Goal: Information Seeking & Learning: Understand process/instructions

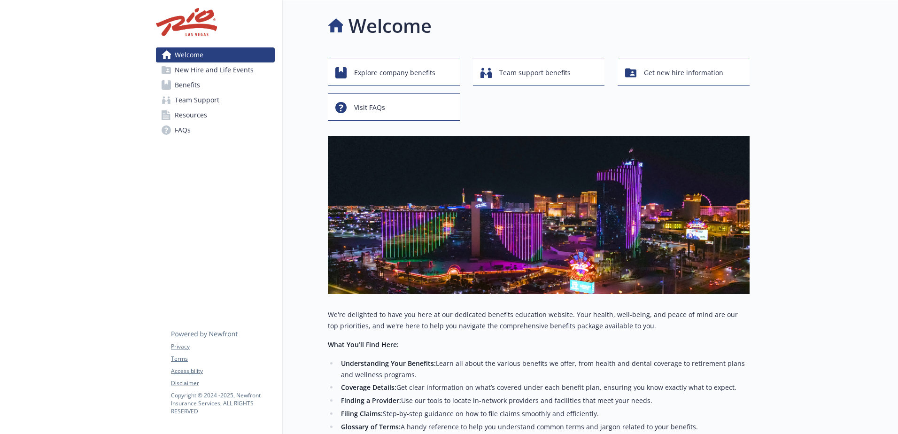
click at [200, 74] on span "New Hire and Life Events" at bounding box center [214, 69] width 79 height 15
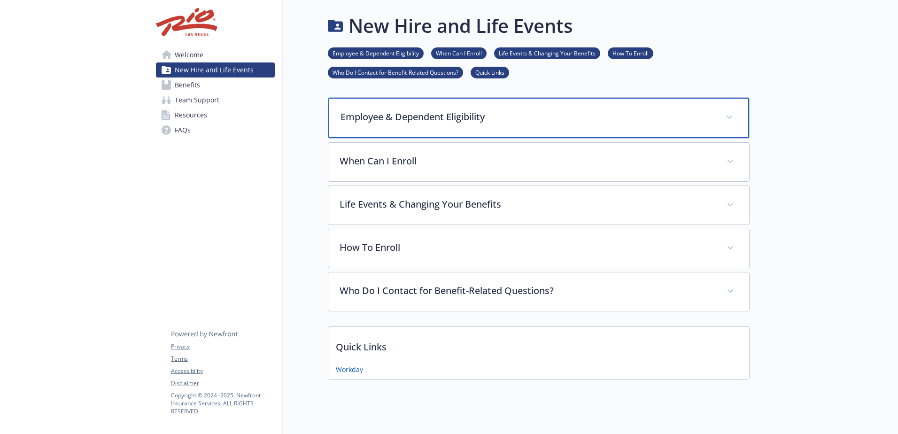
drag, startPoint x: 527, startPoint y: 125, endPoint x: 551, endPoint y: 136, distance: 26.7
click at [528, 124] on div "Employee & Dependent Eligibility" at bounding box center [538, 118] width 421 height 40
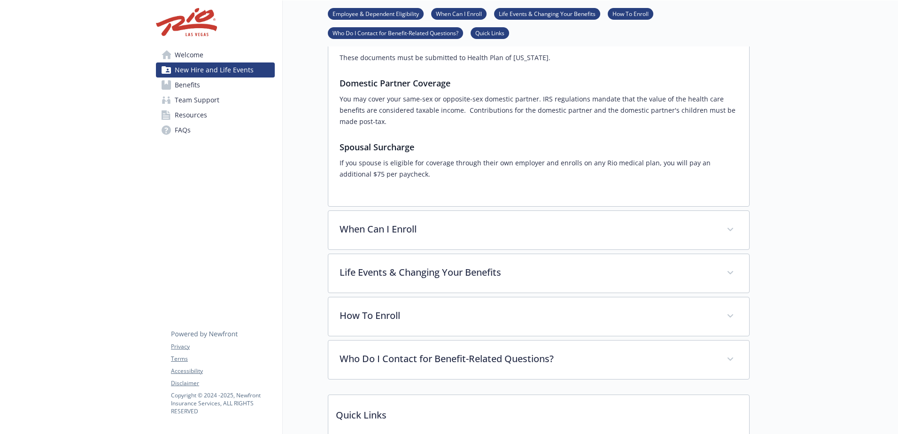
scroll to position [376, 0]
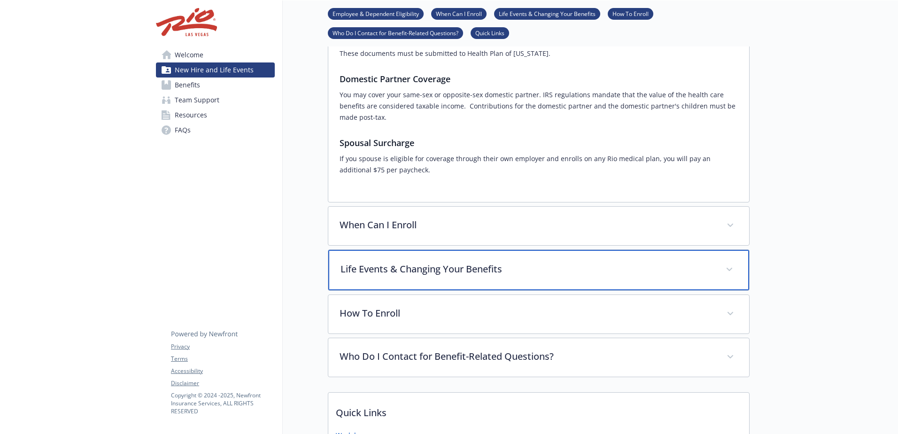
click at [685, 262] on p "Life Events & Changing Your Benefits" at bounding box center [528, 269] width 374 height 14
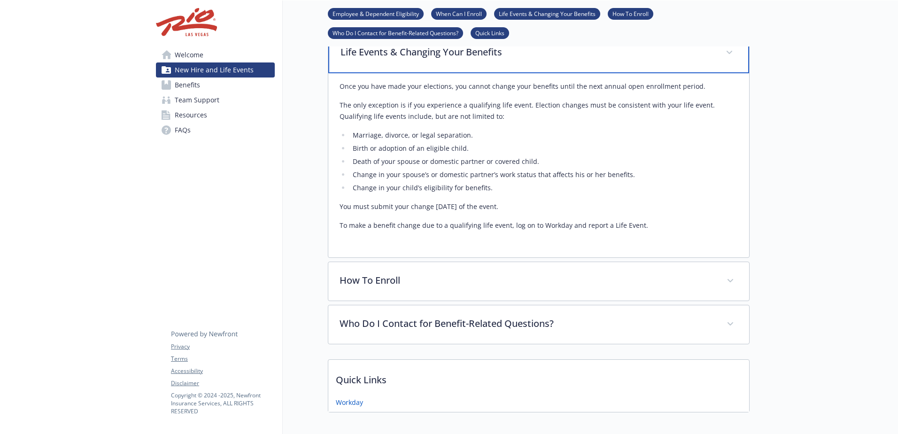
scroll to position [623, 0]
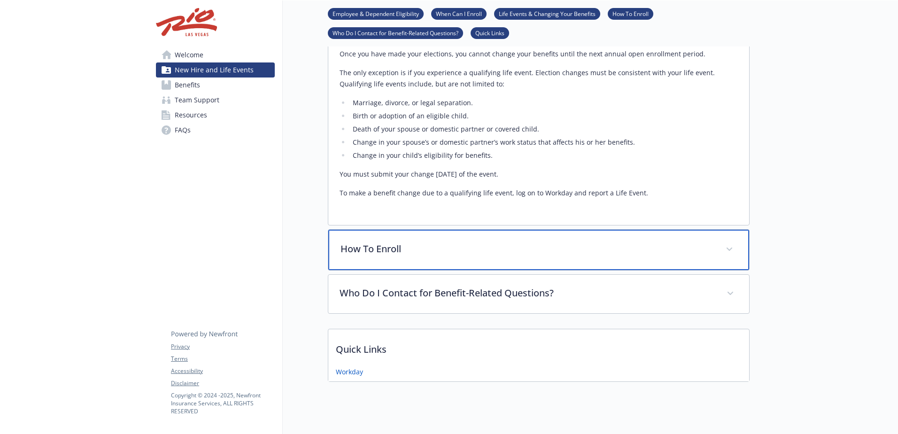
click at [719, 233] on div "How To Enroll" at bounding box center [538, 250] width 421 height 40
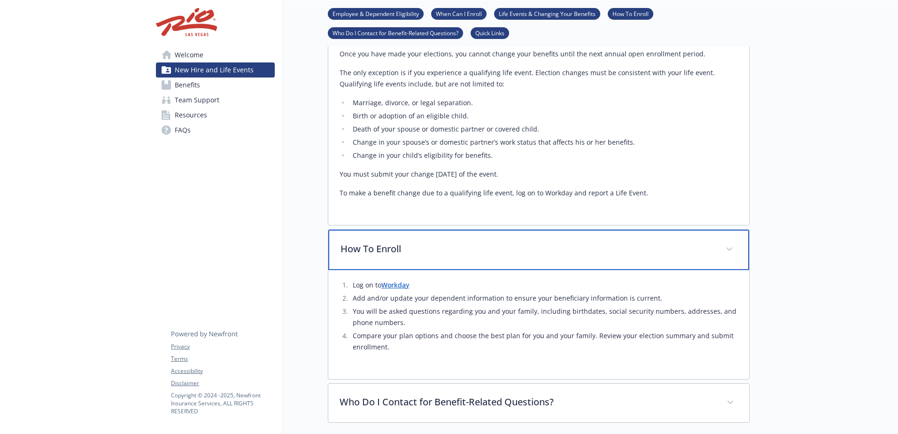
click at [731, 242] on span at bounding box center [729, 249] width 15 height 15
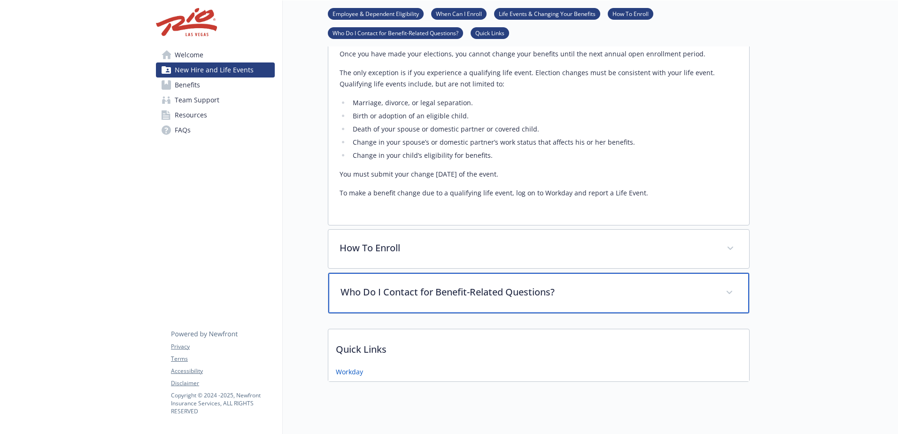
click at [714, 285] on p "Who Do I Contact for Benefit-Related Questions?" at bounding box center [528, 292] width 374 height 14
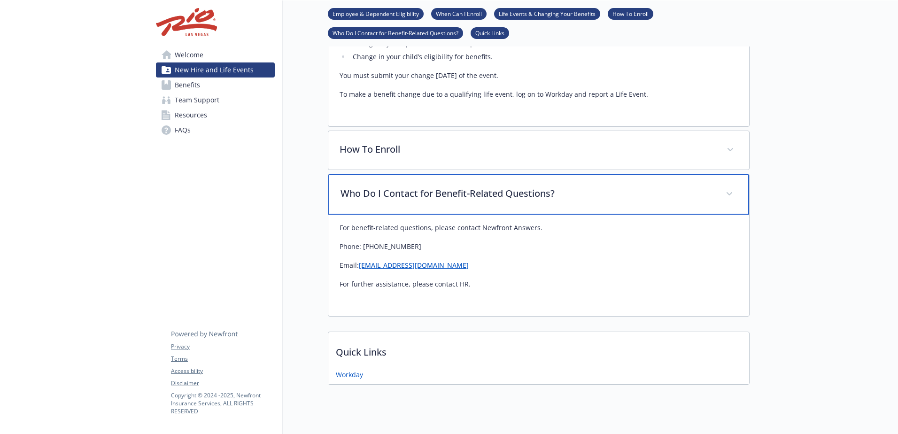
scroll to position [725, 0]
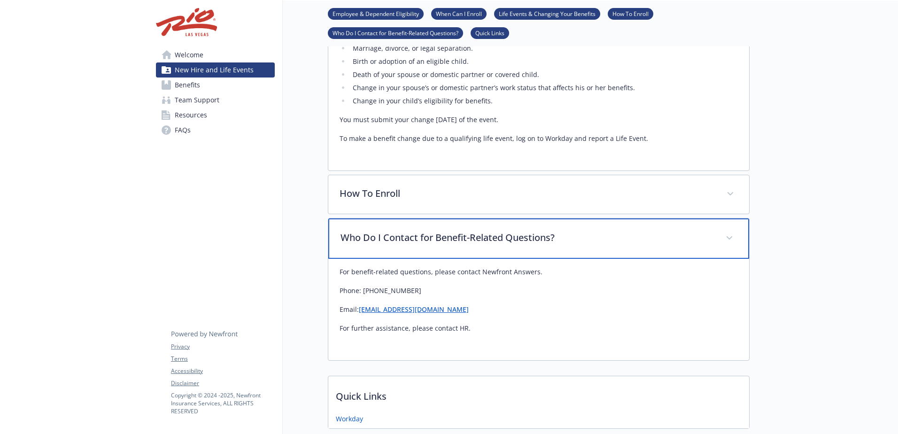
click at [728, 231] on span at bounding box center [729, 238] width 15 height 15
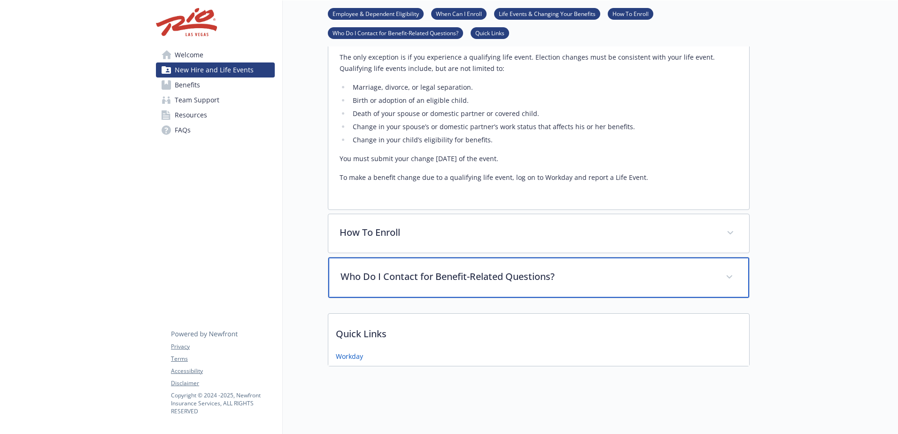
scroll to position [623, 0]
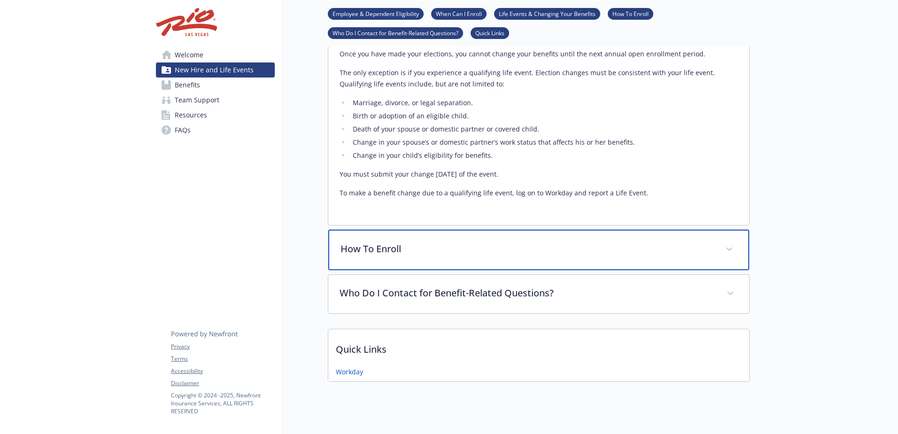
click at [730, 242] on span at bounding box center [729, 249] width 15 height 15
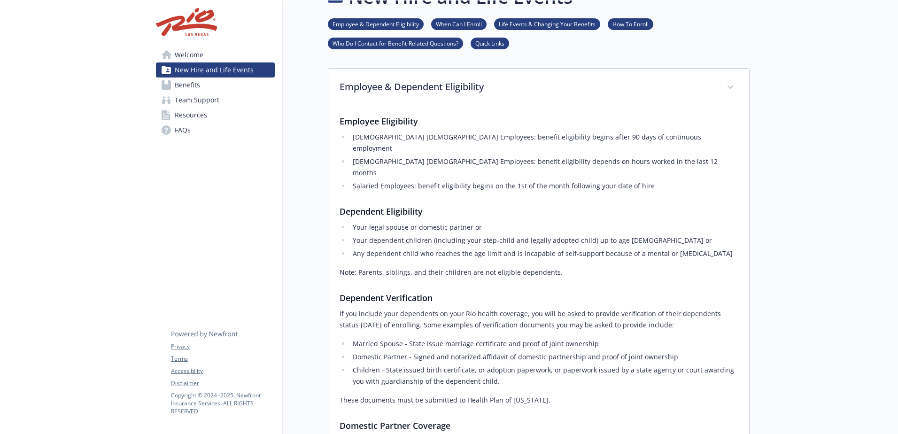
scroll to position [0, 0]
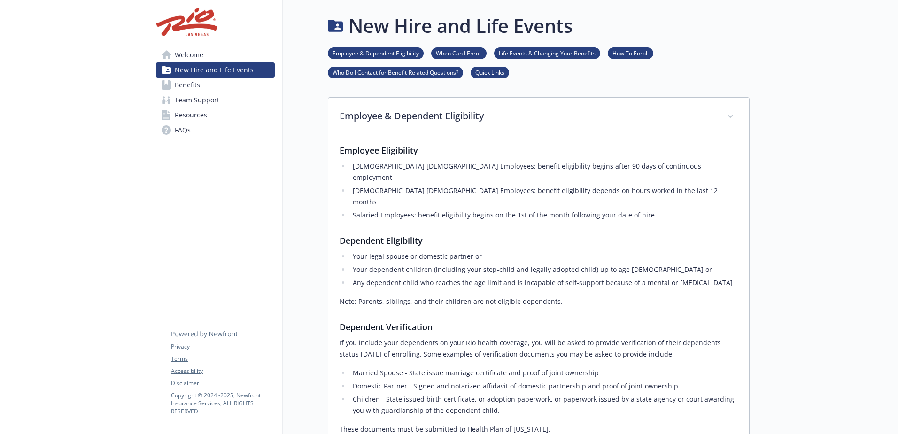
drag, startPoint x: 183, startPoint y: 115, endPoint x: 244, endPoint y: 125, distance: 62.0
click at [184, 115] on span "Resources" at bounding box center [191, 115] width 32 height 15
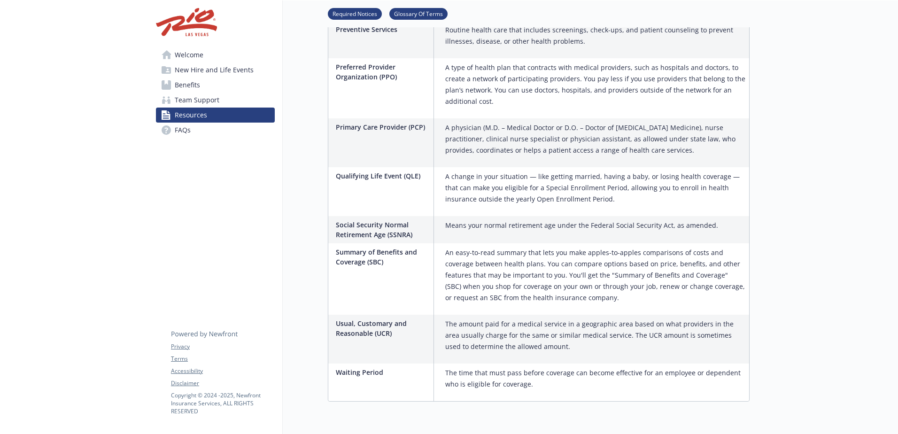
scroll to position [1174, 0]
click at [197, 96] on span "Team Support" at bounding box center [197, 100] width 45 height 15
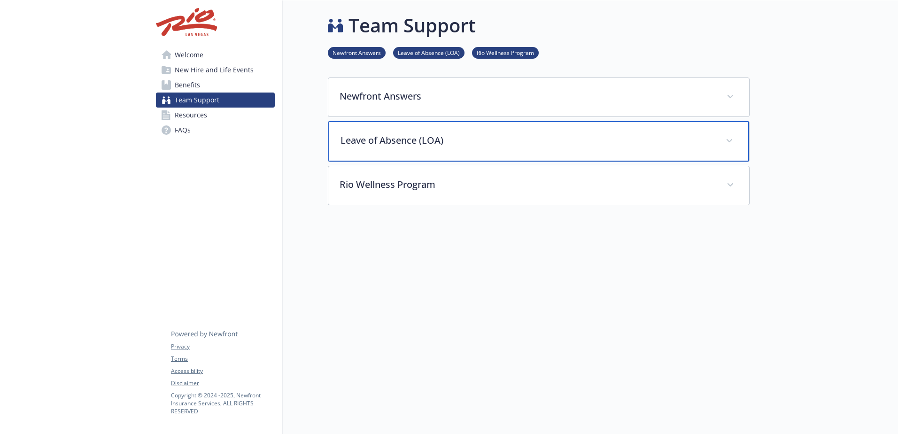
click at [475, 136] on p "Leave of Absence (LOA)" at bounding box center [528, 140] width 374 height 14
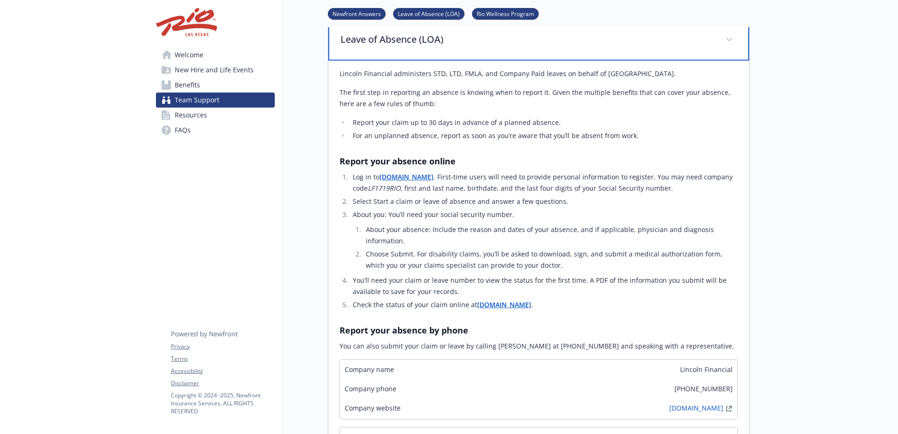
scroll to position [54, 0]
